Goal: Task Accomplishment & Management: Manage account settings

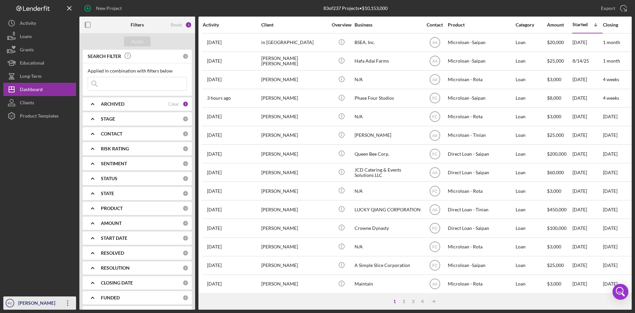
click at [28, 301] on div "[PERSON_NAME]" at bounding box center [38, 303] width 43 height 15
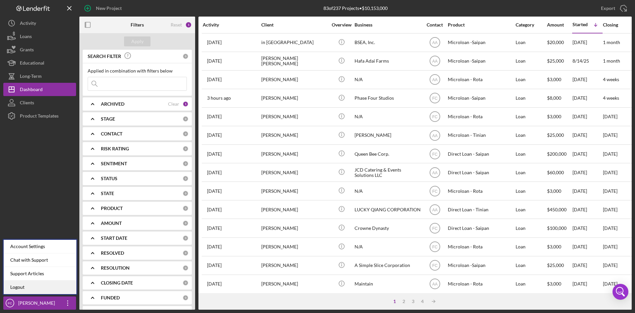
click at [32, 289] on link "Logout" at bounding box center [40, 287] width 73 height 14
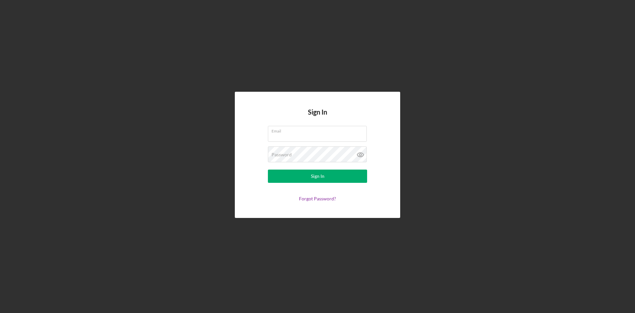
type input "[PERSON_NAME][EMAIL_ADDRESS][DOMAIN_NAME]"
